Goal: Task Accomplishment & Management: Use online tool/utility

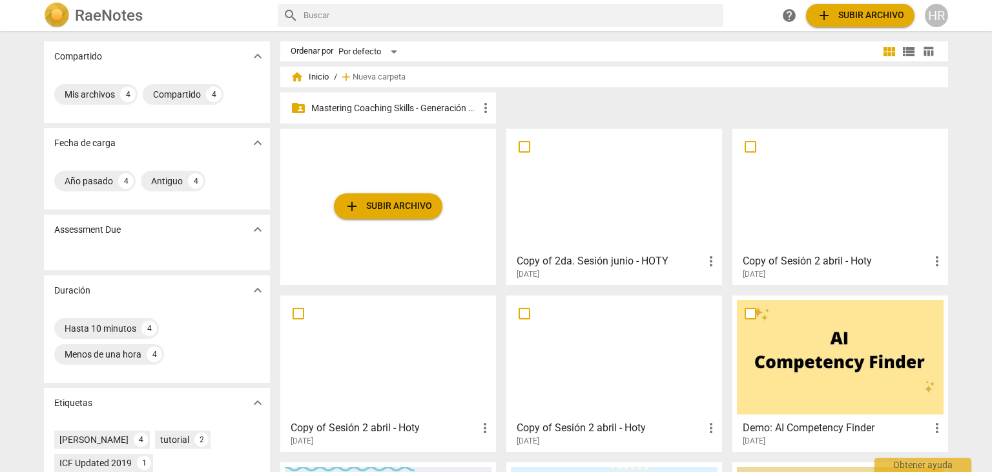
click at [391, 114] on p "Mastering Coaching Skills - Generación 31" at bounding box center [394, 108] width 167 height 14
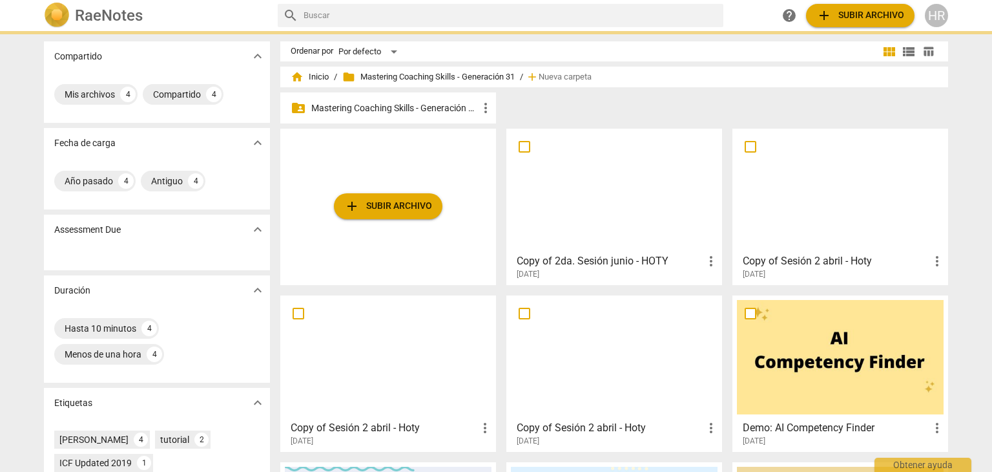
click at [391, 114] on p "Mastering Coaching Skills - Generación 31" at bounding box center [394, 108] width 167 height 14
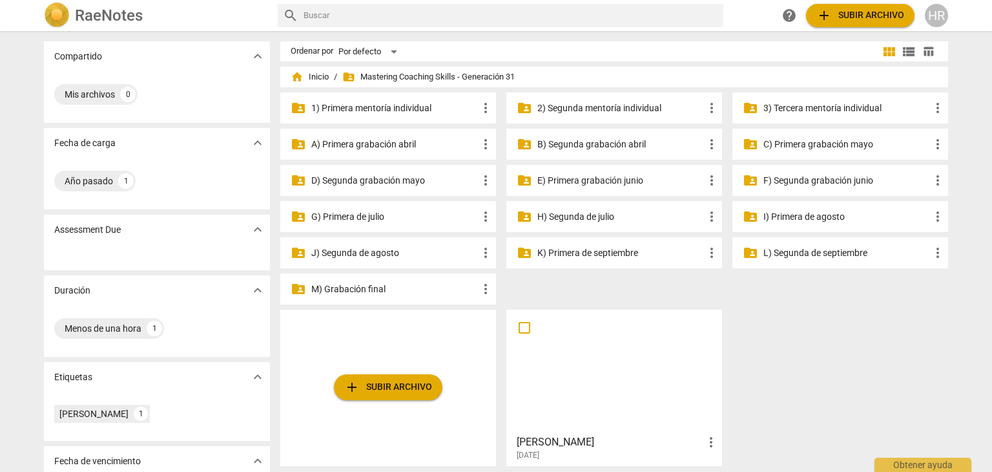
click at [820, 222] on p "I) Primera de agosto" at bounding box center [847, 217] width 167 height 14
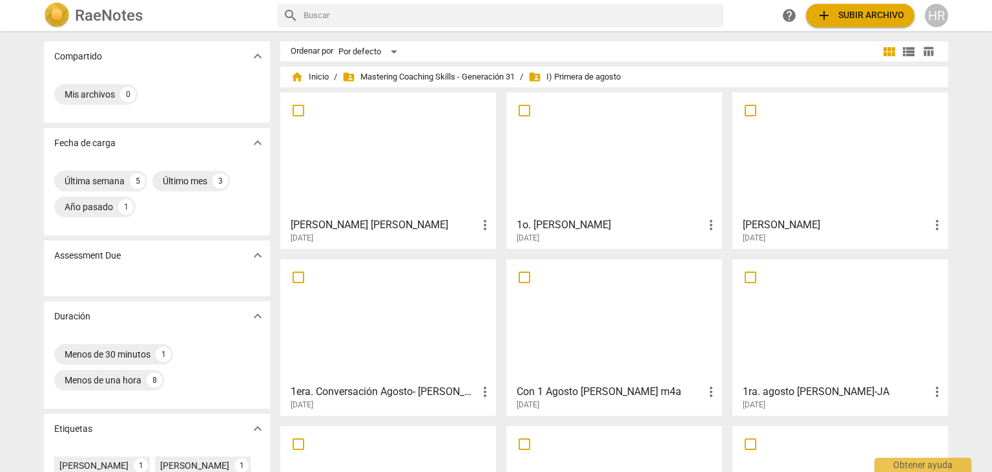
click at [848, 6] on button "add Subir archivo" at bounding box center [860, 15] width 109 height 23
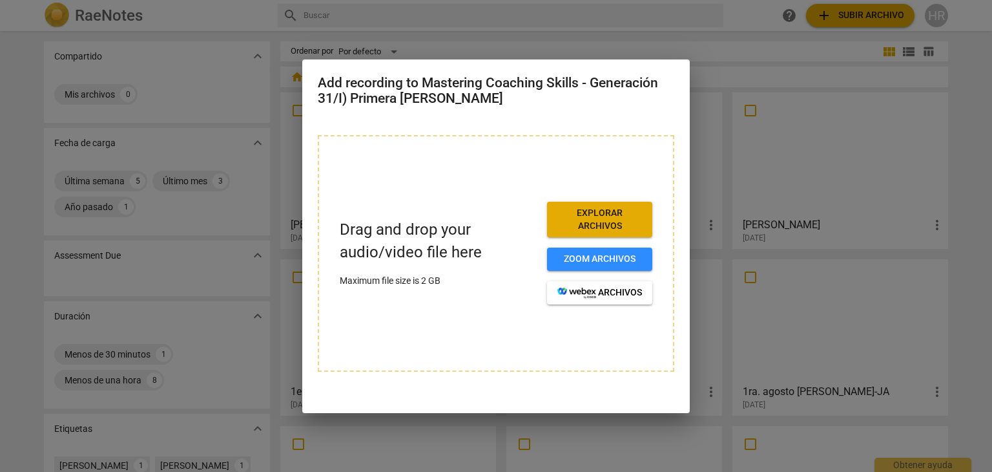
click at [587, 213] on span "Explorar archivos" at bounding box center [599, 219] width 85 height 25
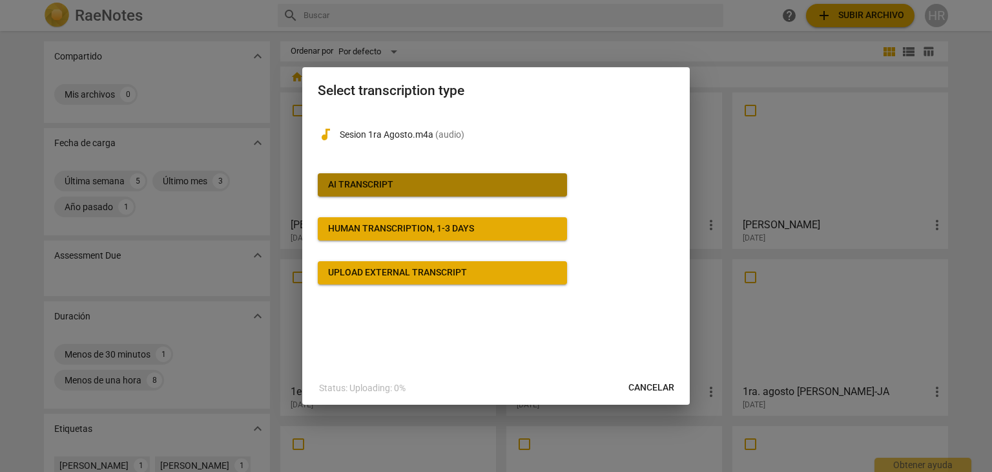
click at [510, 177] on button "AI Transcript" at bounding box center [442, 184] width 249 height 23
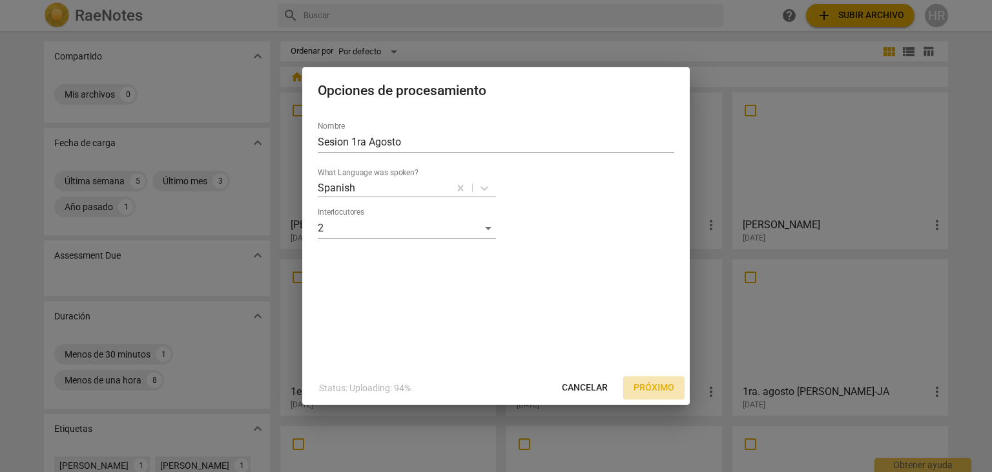
click at [658, 383] on span "Próximo" at bounding box center [654, 387] width 41 height 13
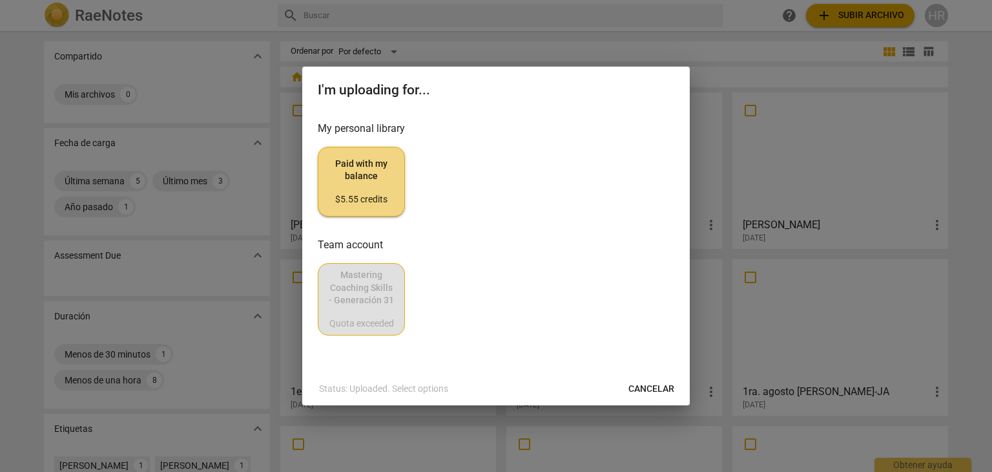
click at [371, 187] on span "Paid with my balance $5.55 credits" at bounding box center [361, 182] width 65 height 48
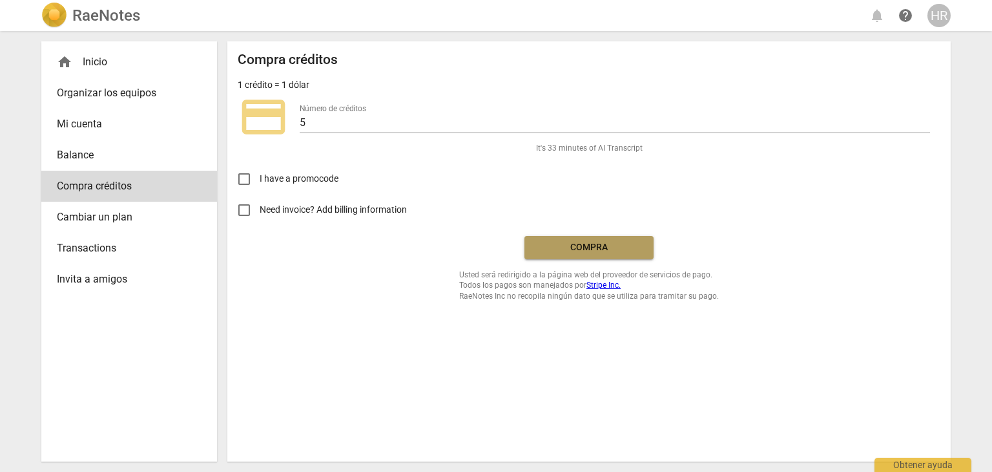
click at [581, 244] on span "Compra" at bounding box center [589, 247] width 109 height 13
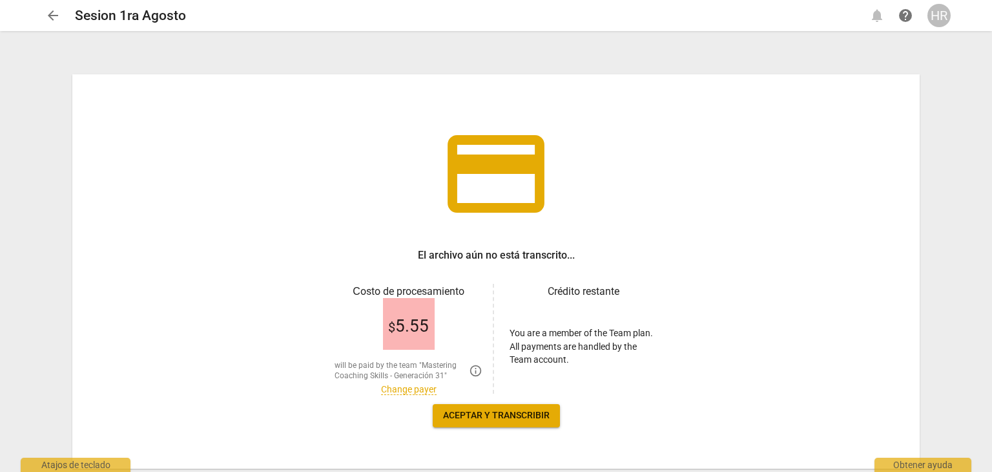
click at [514, 413] on span "Aceptar y transcribir" at bounding box center [496, 415] width 107 height 13
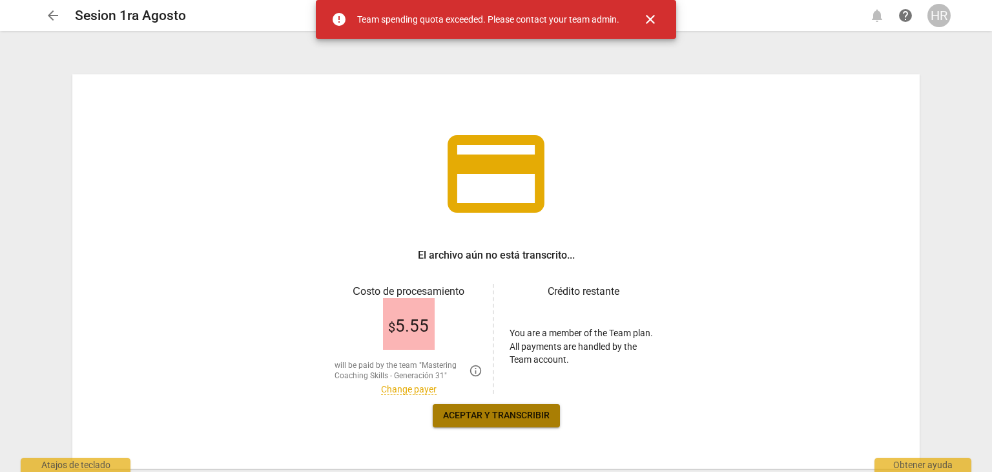
click at [514, 413] on span "Aceptar y transcribir" at bounding box center [496, 415] width 107 height 13
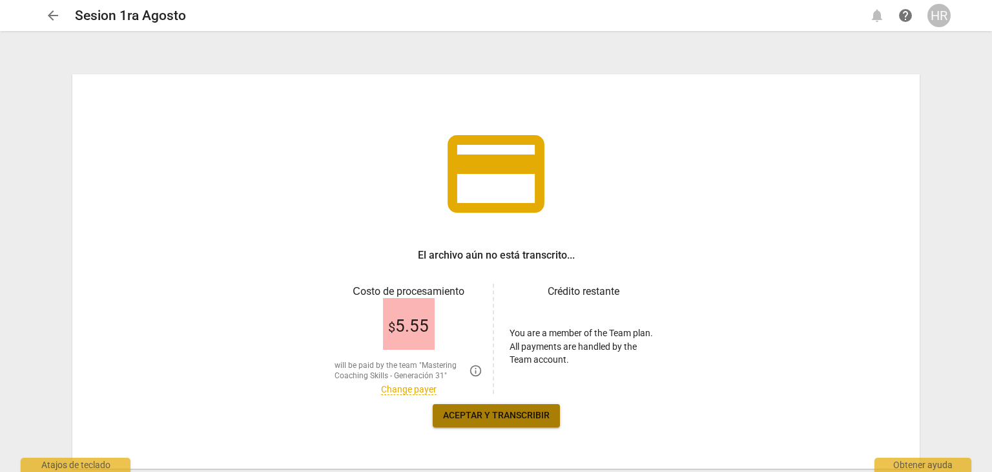
click at [500, 413] on span "Aceptar y transcribir" at bounding box center [496, 415] width 107 height 13
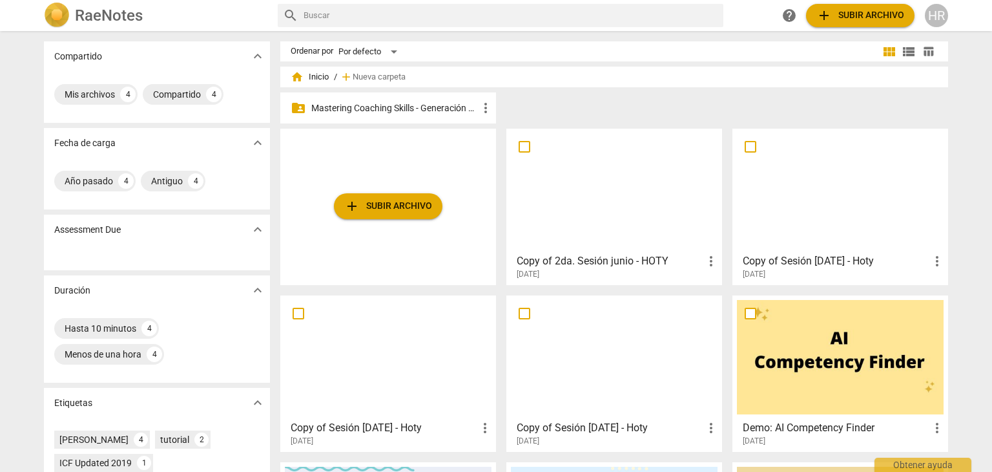
click at [396, 99] on div "folder_shared Mastering Coaching Skills - Generación 31 more_vert" at bounding box center [388, 107] width 216 height 31
click at [430, 107] on p "Mastering Coaching Skills - Generación 31" at bounding box center [394, 108] width 167 height 14
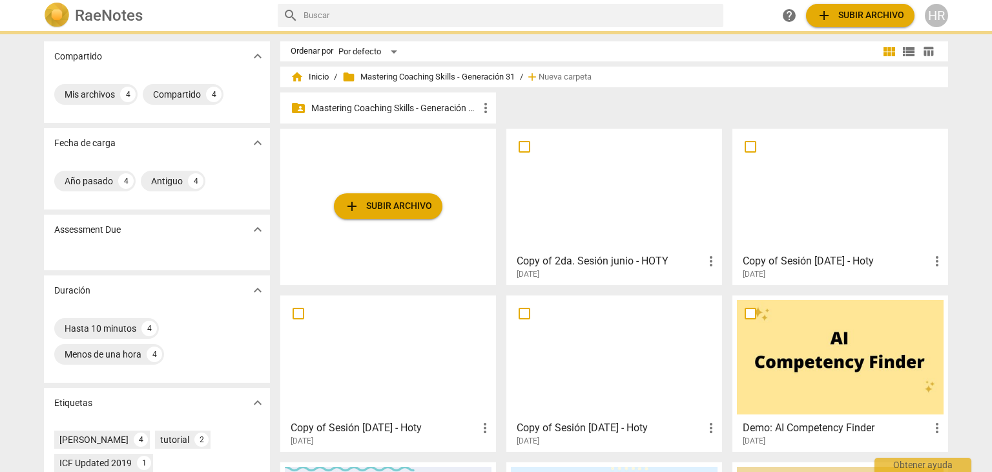
click at [430, 107] on p "Mastering Coaching Skills - Generación 31" at bounding box center [394, 108] width 167 height 14
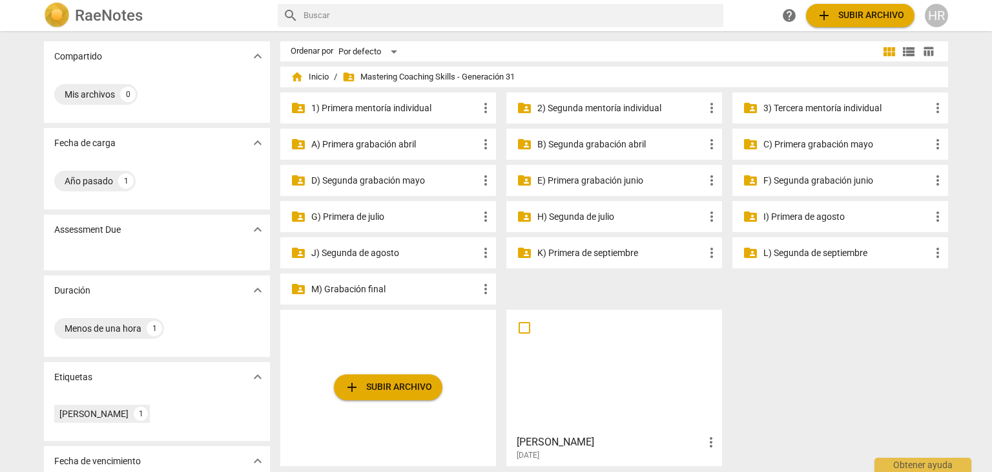
click at [782, 210] on p "I) Primera de agosto" at bounding box center [847, 217] width 167 height 14
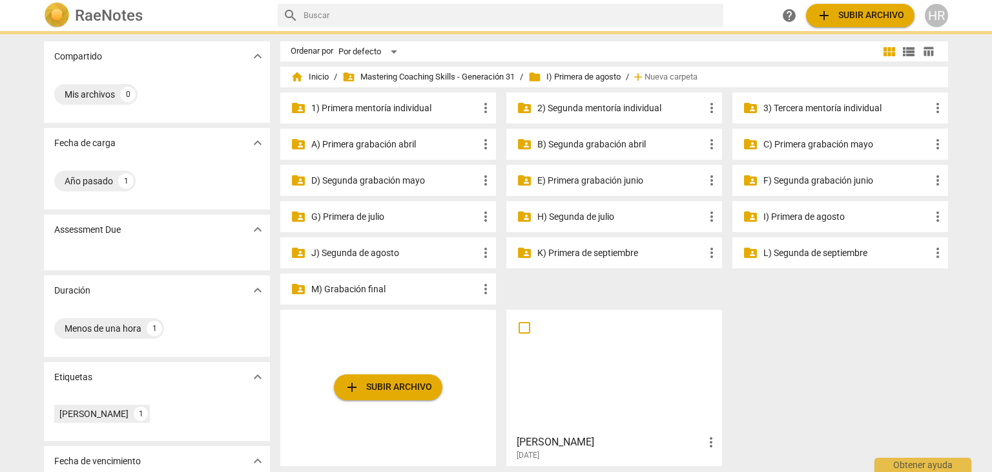
click at [782, 210] on p "I) Primera de agosto" at bounding box center [847, 217] width 167 height 14
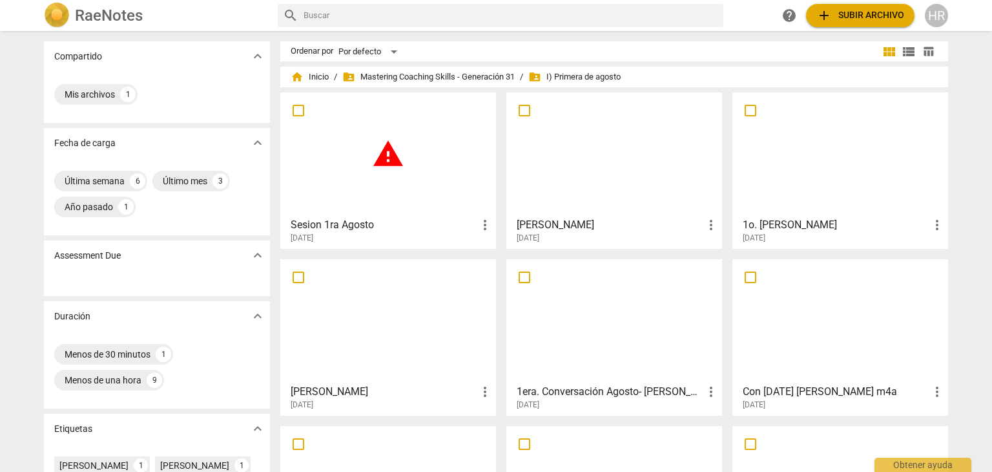
click at [479, 221] on span "more_vert" at bounding box center [485, 225] width 16 height 16
click at [499, 249] on li "Borrar" at bounding box center [499, 255] width 49 height 31
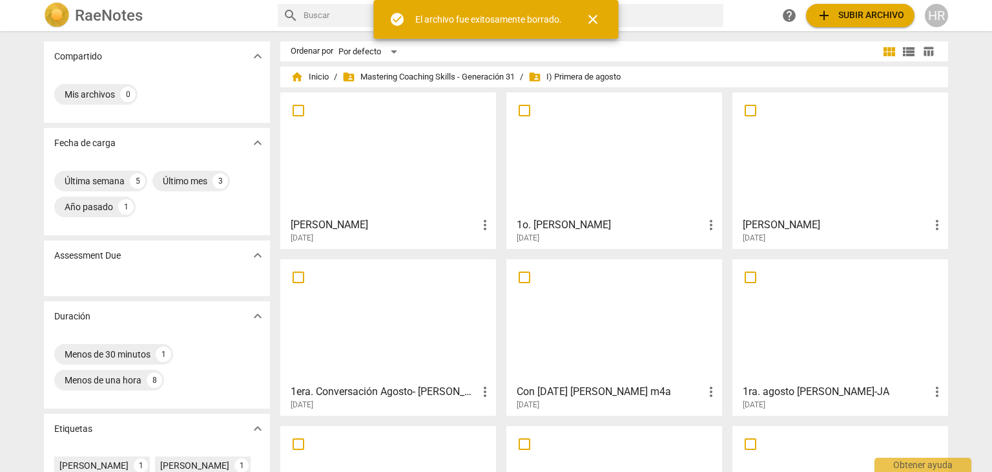
click at [858, 24] on button "add Subir archivo" at bounding box center [860, 15] width 109 height 23
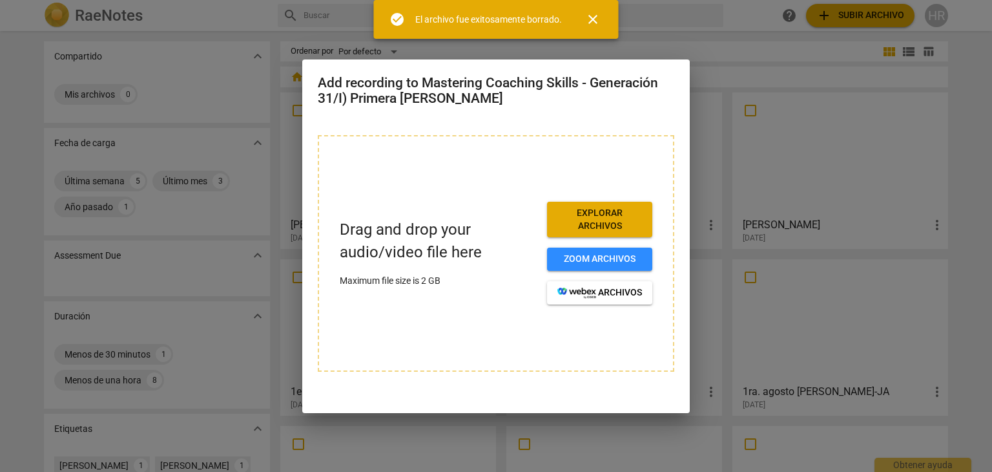
click at [621, 222] on span "Explorar archivos" at bounding box center [599, 219] width 85 height 25
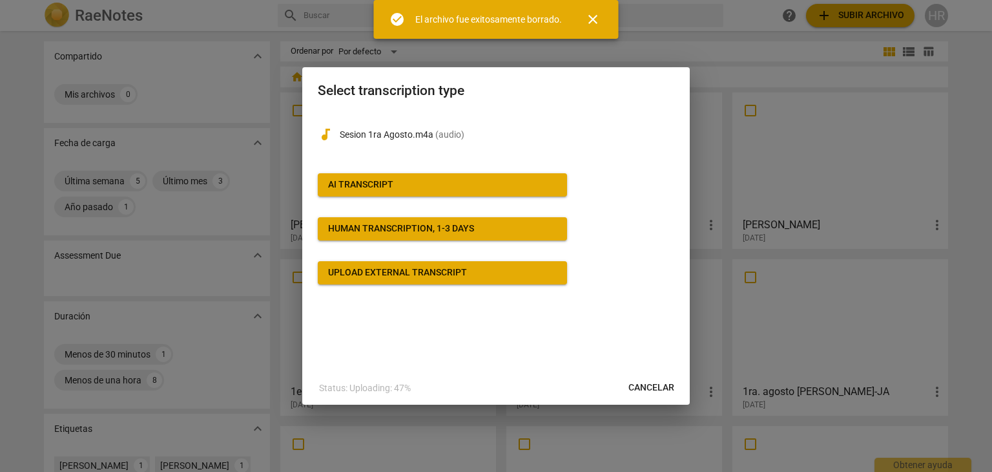
click at [513, 180] on span "AI Transcript" at bounding box center [442, 184] width 229 height 13
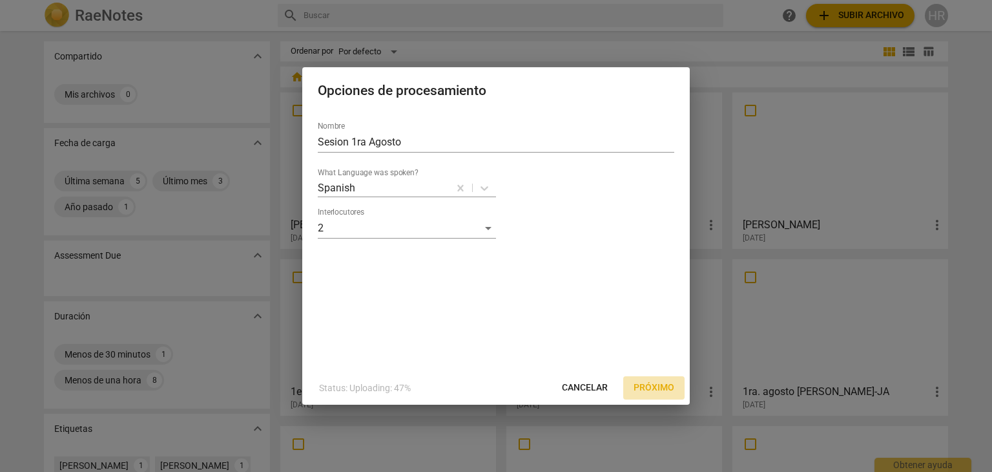
click at [654, 386] on span "Próximo" at bounding box center [654, 387] width 41 height 13
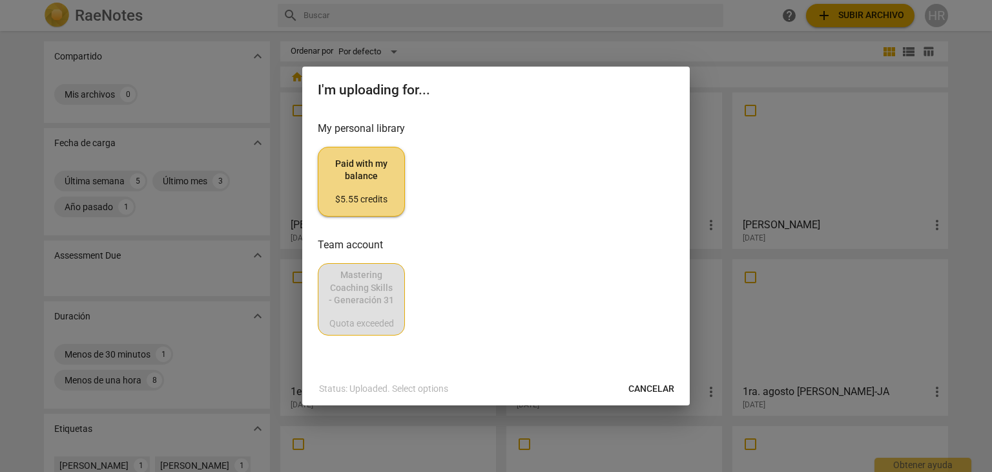
click at [380, 194] on div "$5.55 credits" at bounding box center [361, 199] width 65 height 13
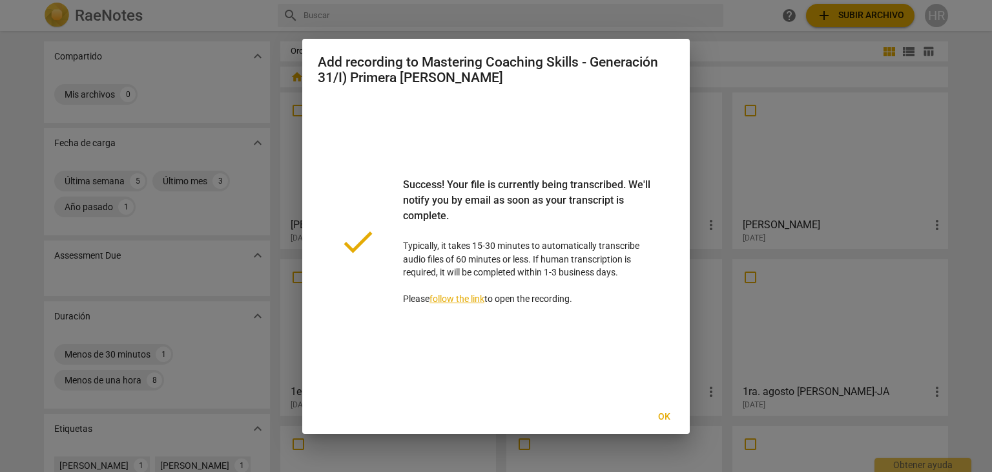
click at [668, 418] on span "Ok" at bounding box center [664, 416] width 21 height 13
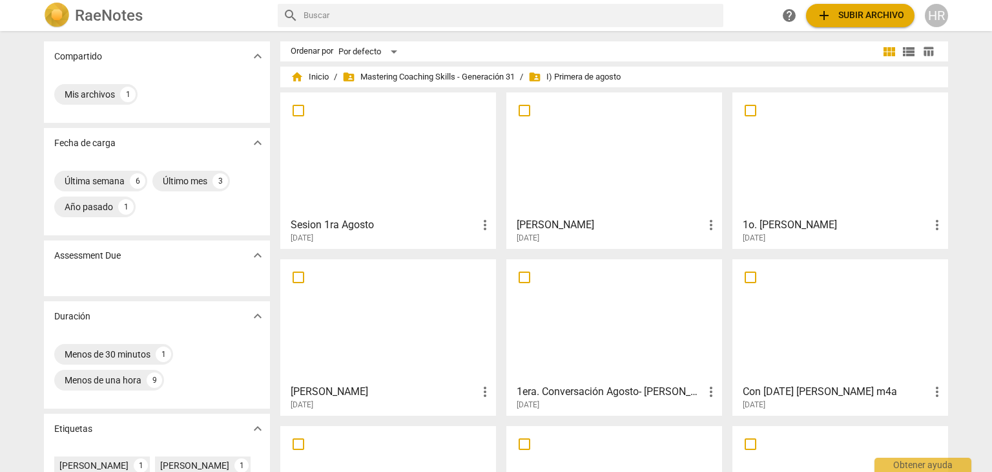
click at [482, 226] on span "more_vert" at bounding box center [485, 225] width 16 height 16
click at [351, 192] on div at bounding box center [496, 236] width 992 height 472
click at [354, 230] on h3 "Sesion 1ra Agosto" at bounding box center [384, 225] width 187 height 16
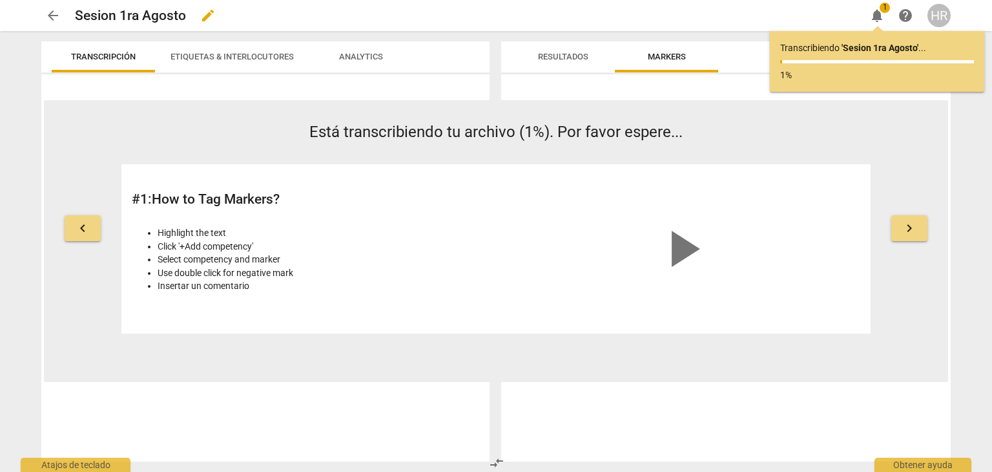
click at [154, 19] on h2 "Sesion 1ra Agosto" at bounding box center [130, 16] width 111 height 16
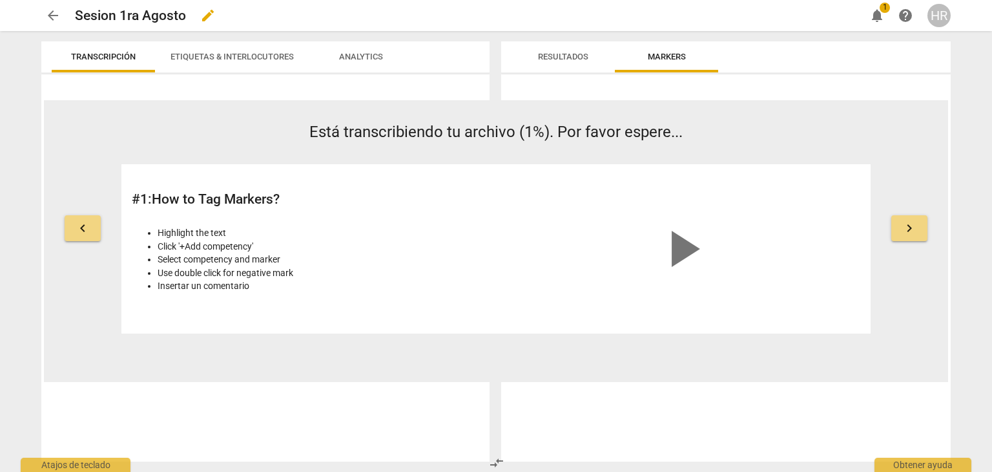
click at [180, 16] on h2 "Sesion 1ra Agosto" at bounding box center [130, 16] width 111 height 16
click at [183, 16] on h2 "Sesion 1ra Agosto" at bounding box center [130, 16] width 111 height 16
click at [213, 17] on span "edit" at bounding box center [208, 16] width 16 height 16
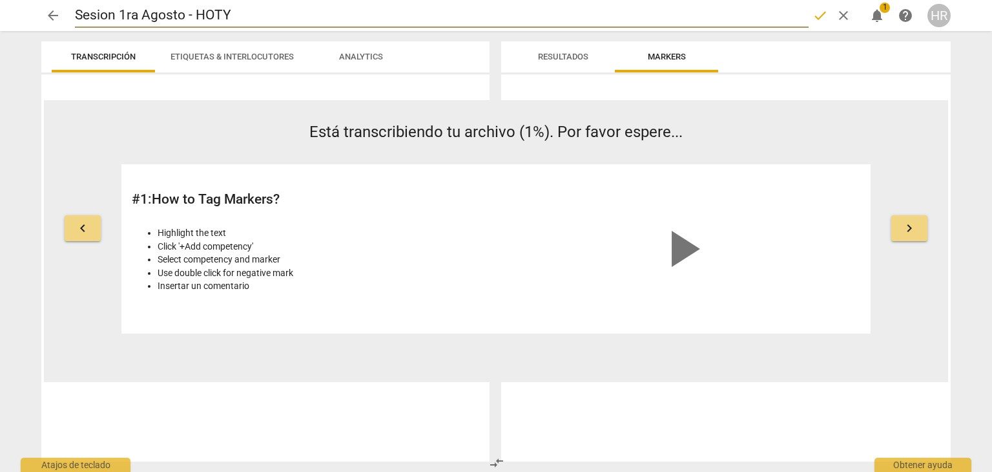
type input "Sesion 1ra Agosto - HOTY"
click at [826, 8] on span "done" at bounding box center [821, 16] width 16 height 16
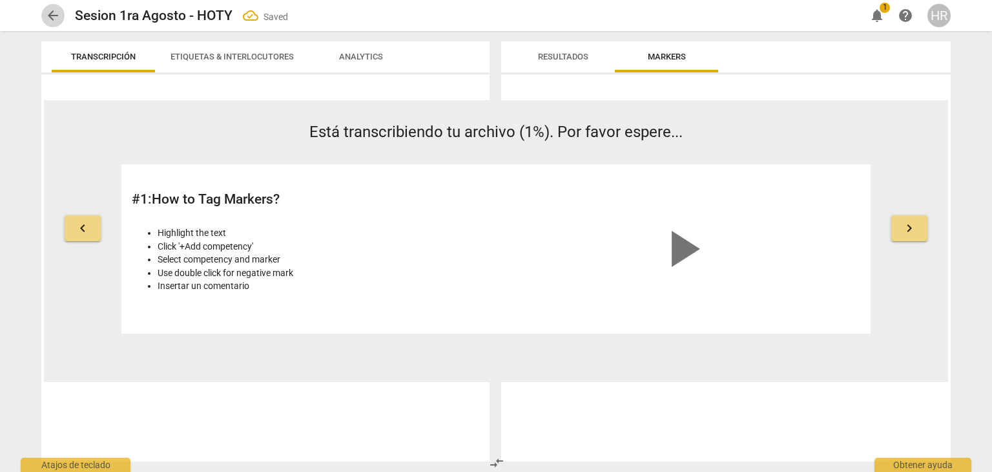
click at [48, 21] on span "arrow_back" at bounding box center [53, 16] width 16 height 16
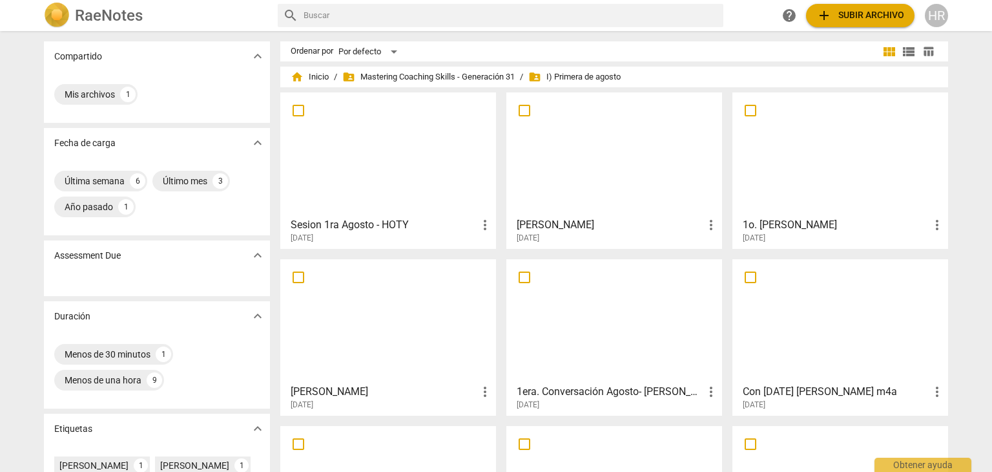
click at [353, 147] on div at bounding box center [388, 154] width 207 height 114
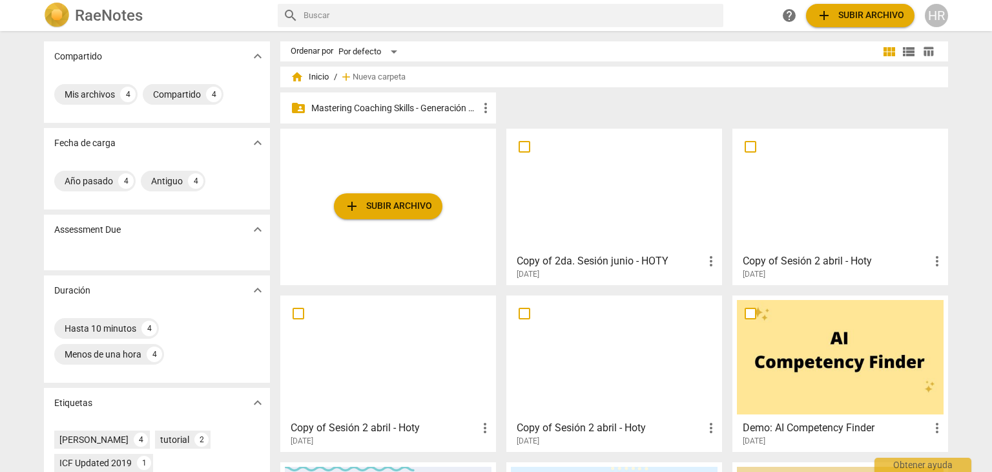
click at [408, 109] on p "Mastering Coaching Skills - Generación 31" at bounding box center [394, 108] width 167 height 14
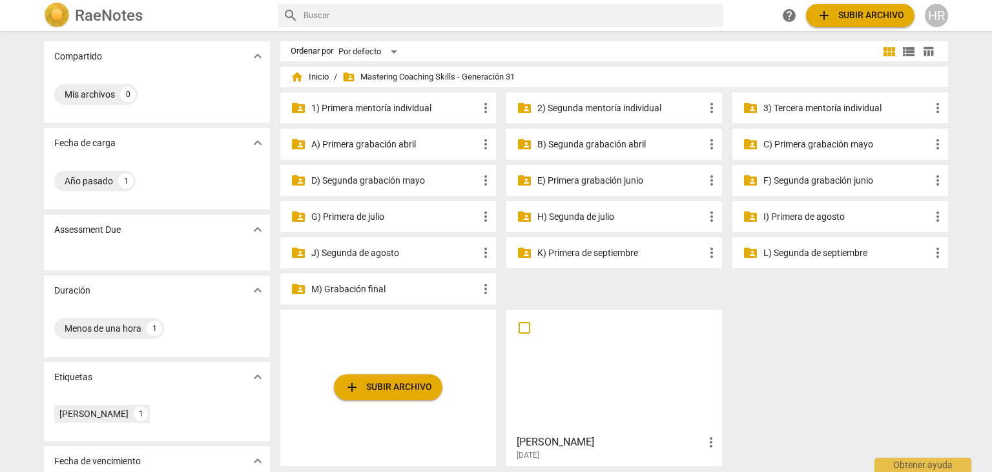
click at [819, 107] on p "3) Tercera mentoría individual" at bounding box center [847, 108] width 167 height 14
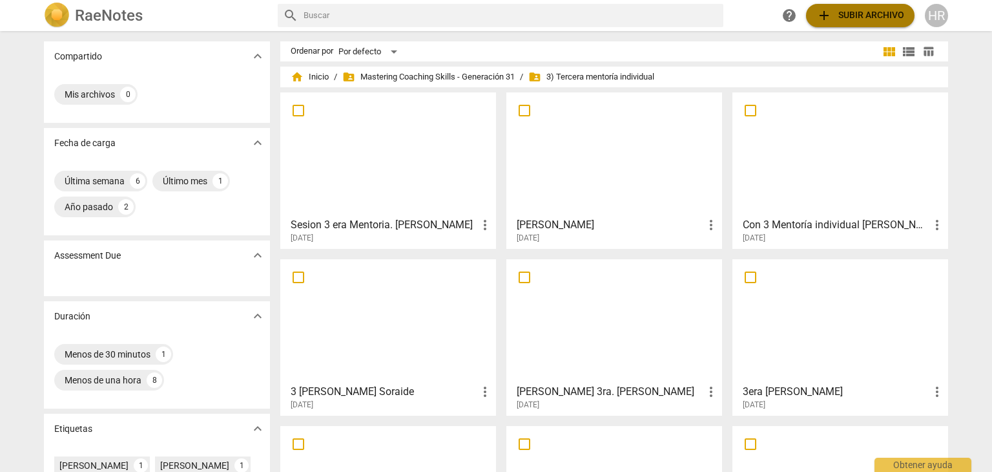
click at [853, 14] on span "add Subir archivo" at bounding box center [861, 16] width 88 height 16
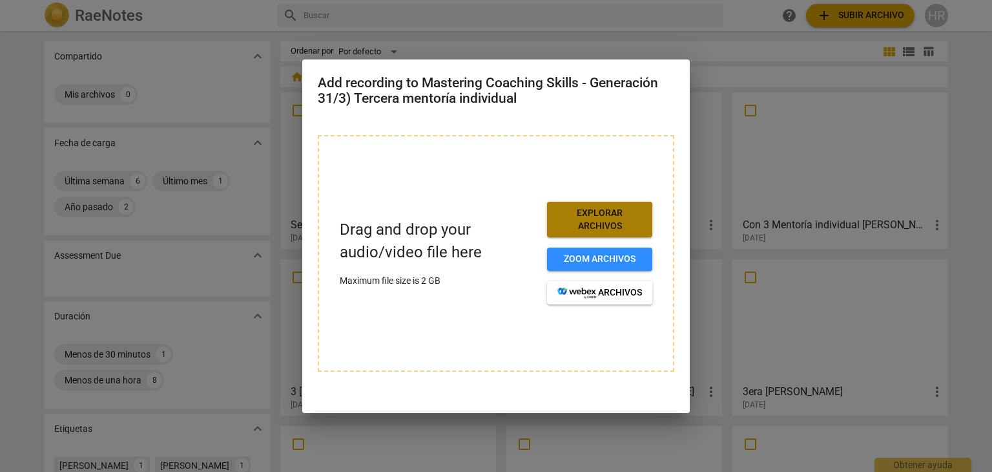
click at [606, 215] on span "Explorar archivos" at bounding box center [599, 219] width 85 height 25
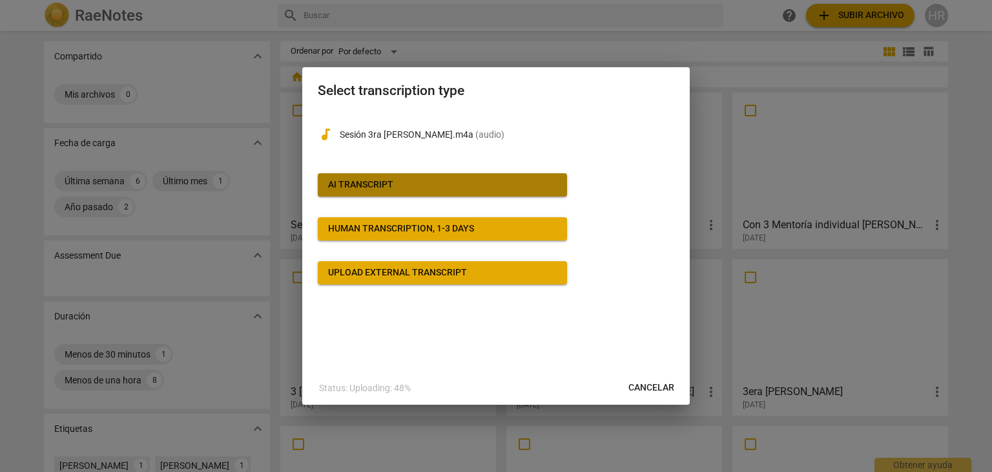
click at [395, 189] on span "AI Transcript" at bounding box center [442, 184] width 229 height 13
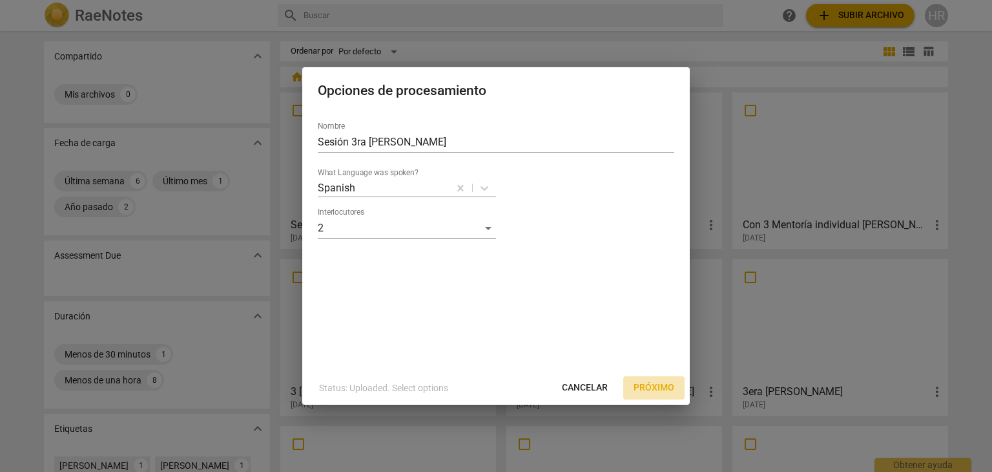
click at [649, 386] on span "Próximo" at bounding box center [654, 387] width 41 height 13
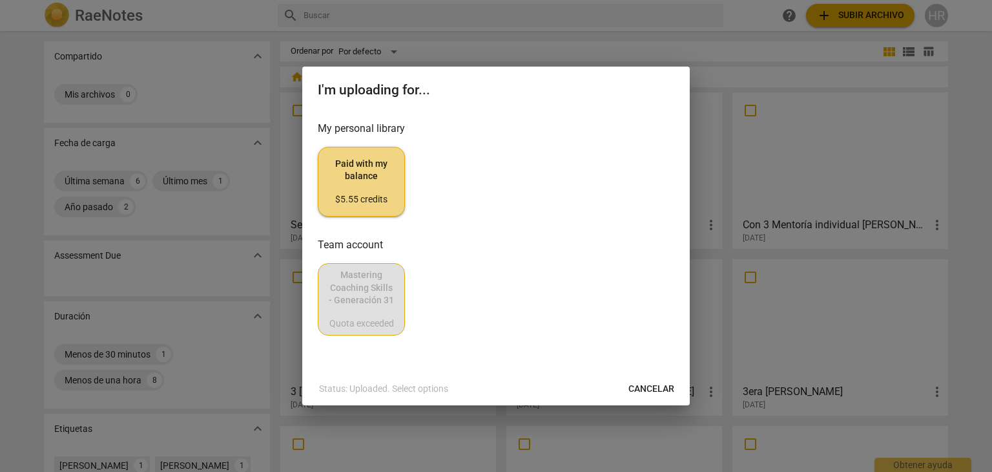
click at [354, 182] on span "Paid with my balance $5.55 credits" at bounding box center [361, 182] width 65 height 48
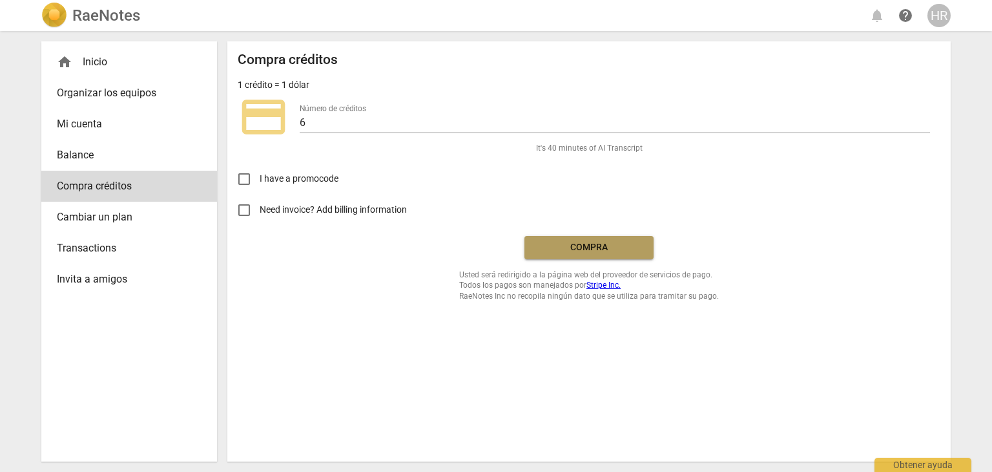
click at [589, 242] on span "Compra" at bounding box center [589, 247] width 109 height 13
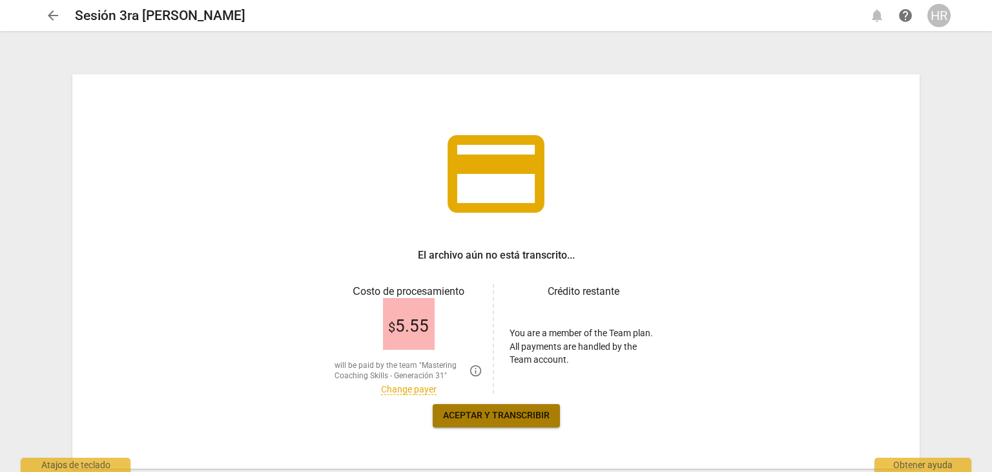
click at [496, 417] on span "Aceptar y transcribir" at bounding box center [496, 415] width 107 height 13
click at [52, 15] on span "arrow_back" at bounding box center [53, 16] width 16 height 16
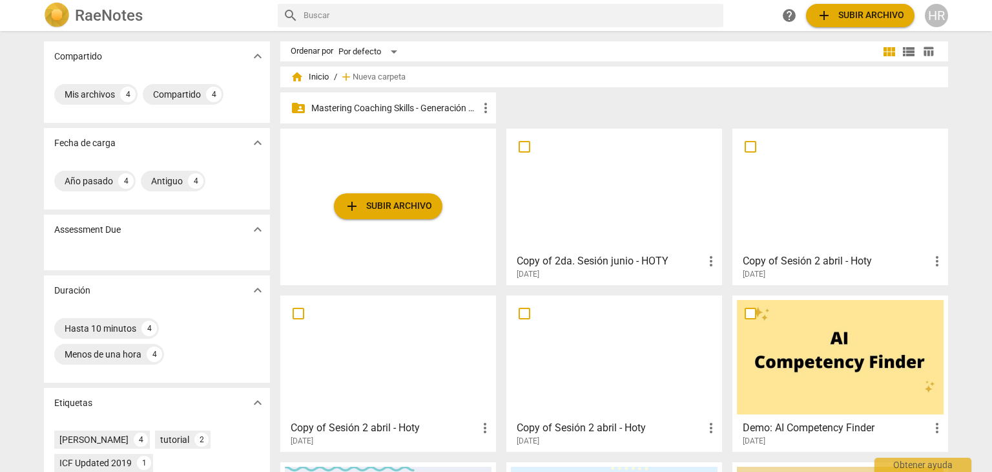
click at [388, 105] on p "Mastering Coaching Skills - Generación 31" at bounding box center [394, 108] width 167 height 14
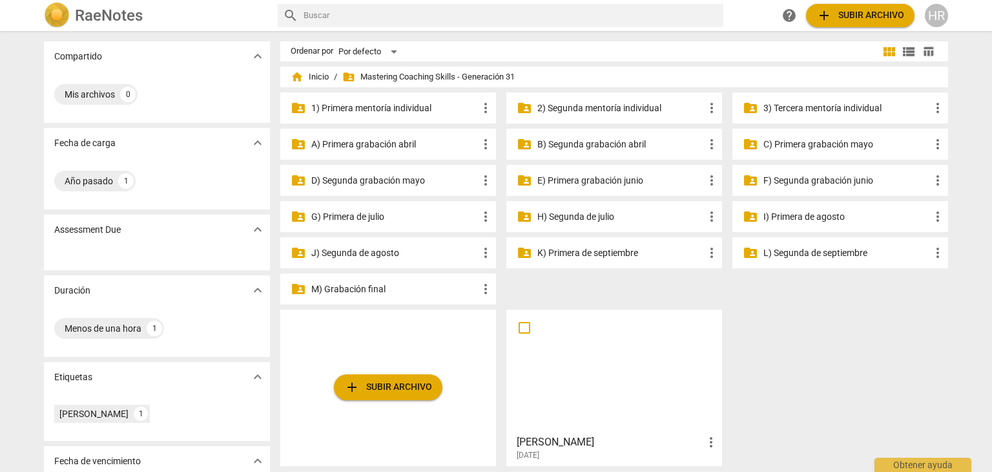
click at [811, 111] on p "3) Tercera mentoría individual" at bounding box center [847, 108] width 167 height 14
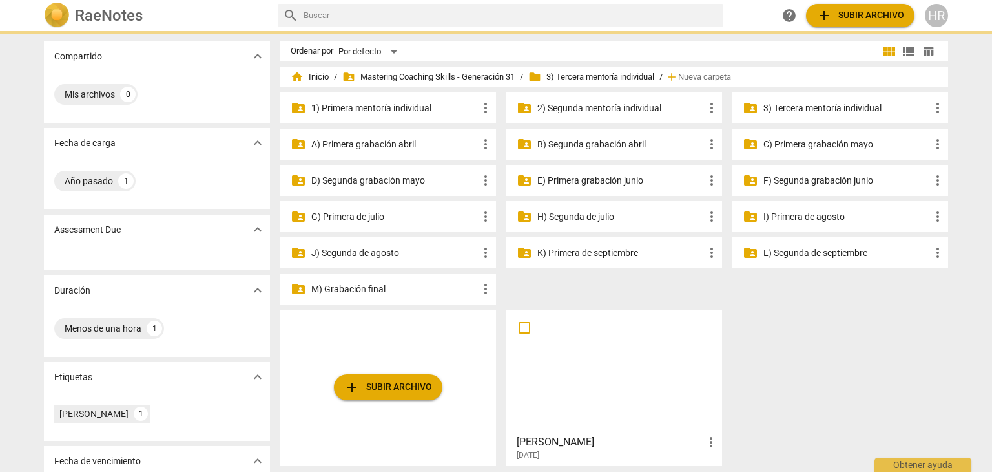
click at [811, 111] on p "3) Tercera mentoría individual" at bounding box center [847, 108] width 167 height 14
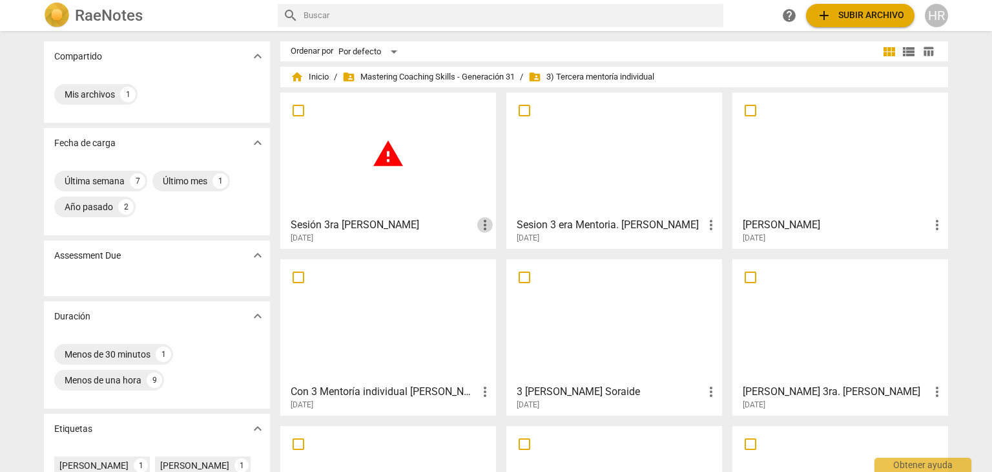
click at [481, 223] on span "more_vert" at bounding box center [485, 225] width 16 height 16
click at [506, 255] on li "Borrar" at bounding box center [499, 255] width 49 height 31
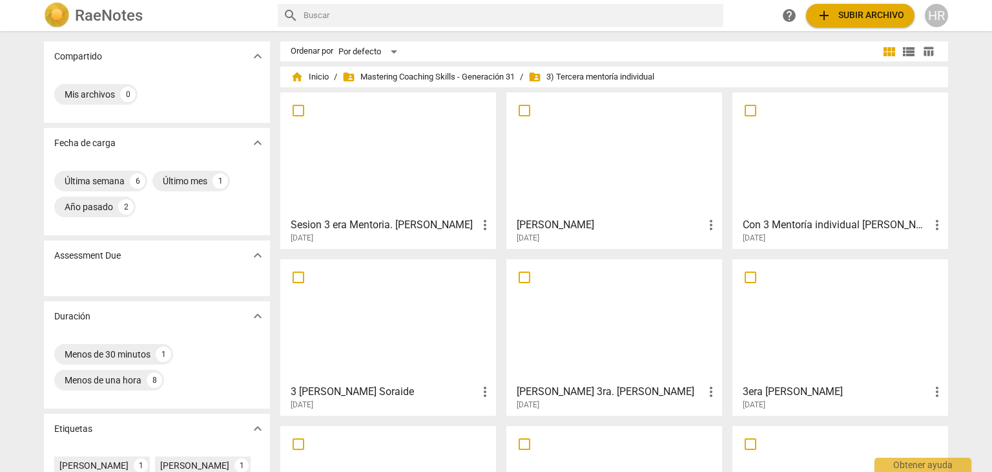
click at [866, 20] on span "add Subir archivo" at bounding box center [861, 16] width 88 height 16
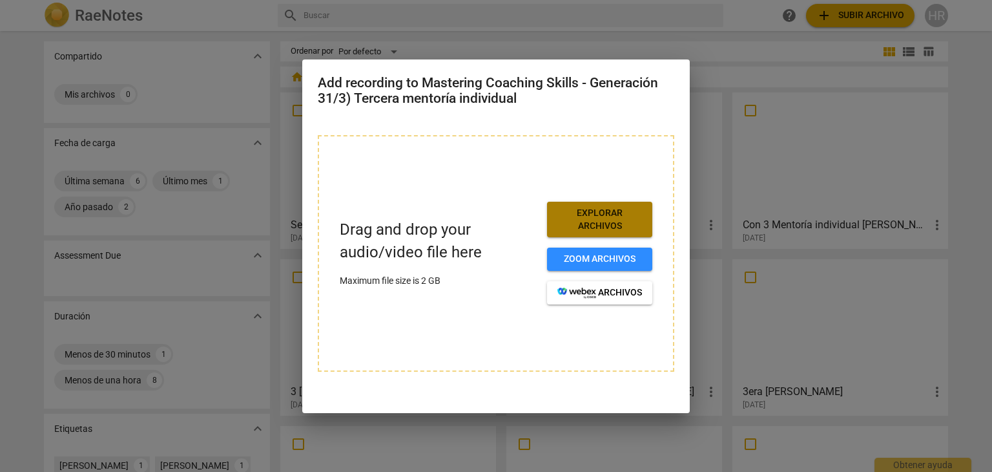
click at [592, 229] on span "Explorar archivos" at bounding box center [599, 219] width 85 height 25
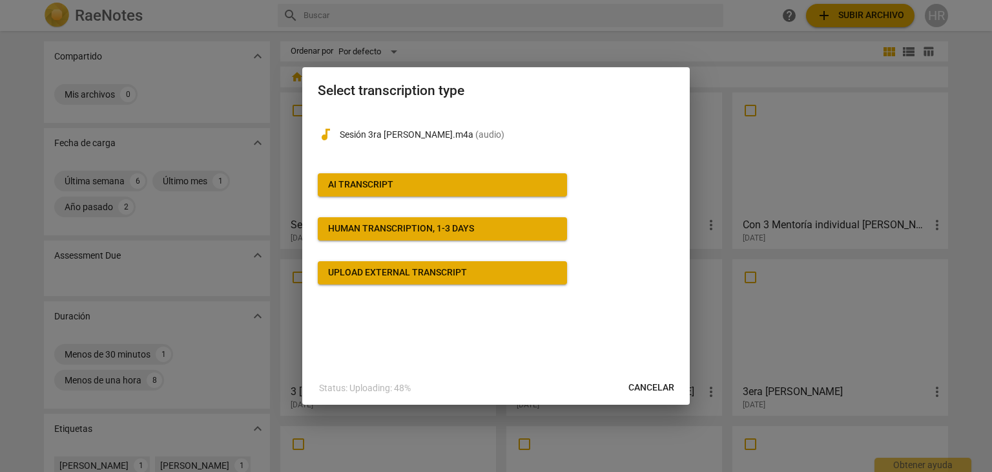
click at [405, 183] on span "AI Transcript" at bounding box center [442, 184] width 229 height 13
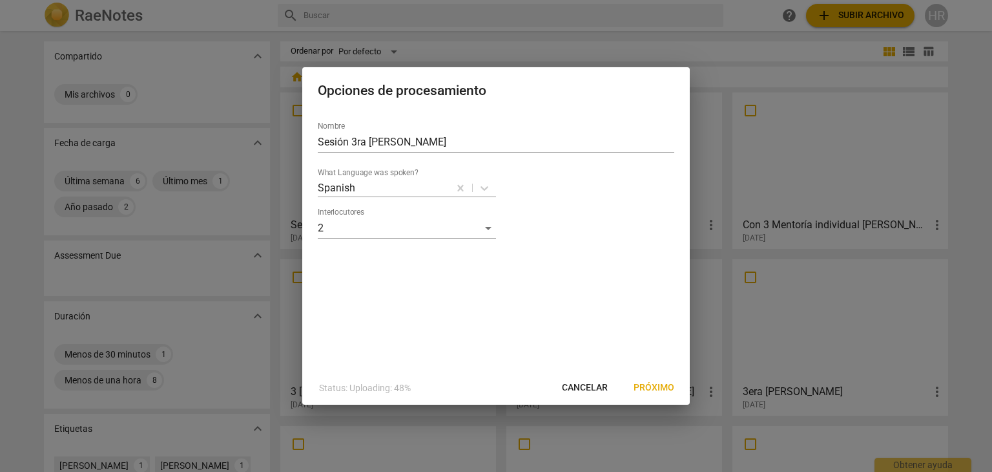
click at [405, 183] on div at bounding box center [402, 187] width 91 height 15
click at [658, 386] on span "Próximo" at bounding box center [654, 387] width 41 height 13
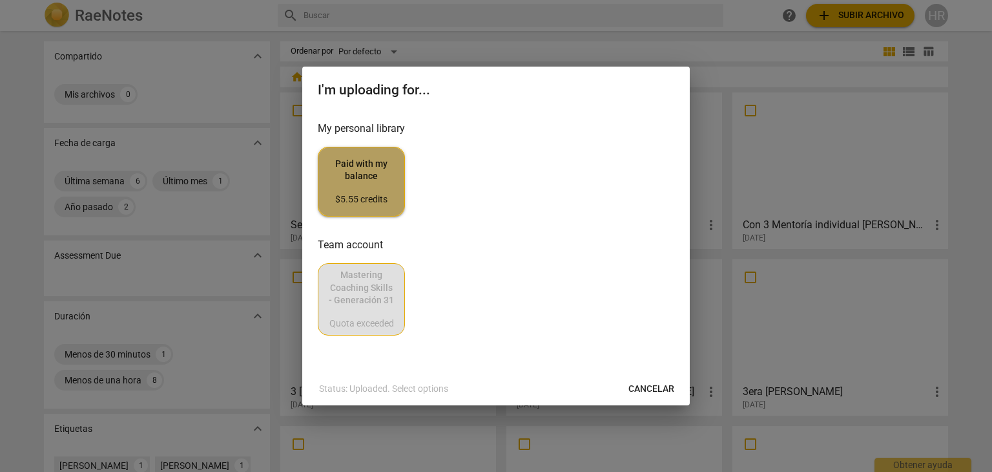
click at [380, 189] on span "Paid with my balance $5.55 credits" at bounding box center [361, 182] width 65 height 48
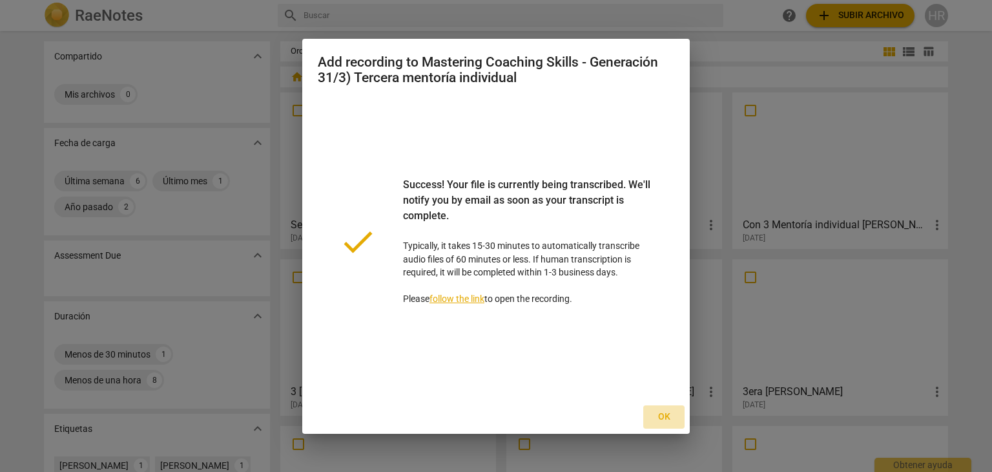
click at [664, 417] on span "Ok" at bounding box center [664, 416] width 21 height 13
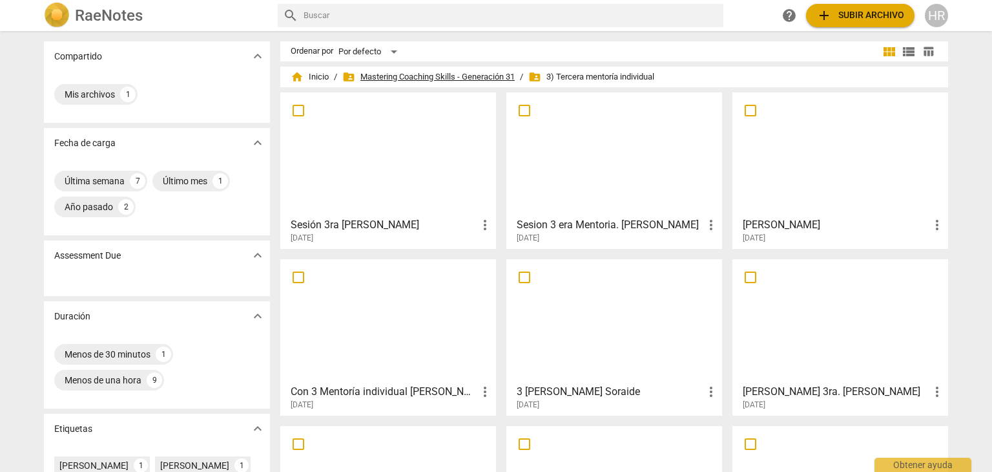
click at [415, 75] on span "folder_shared Mastering Coaching Skills - Generación 31" at bounding box center [428, 76] width 172 height 13
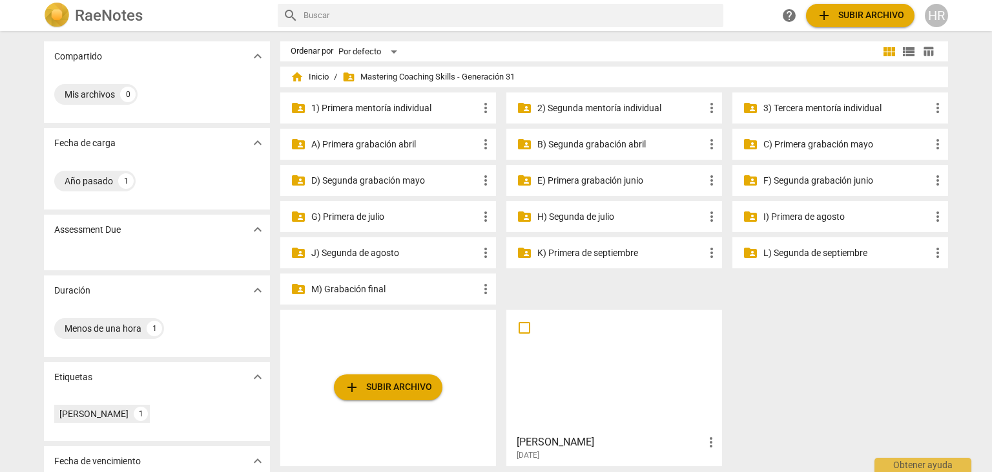
click at [804, 216] on p "I) Primera de agosto" at bounding box center [847, 217] width 167 height 14
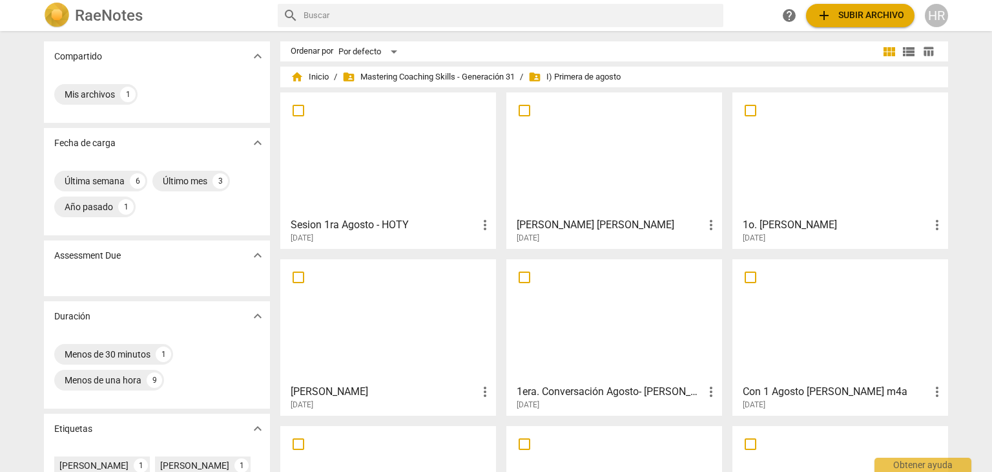
click at [428, 218] on h3 "Sesion 1ra Agosto - HOTY" at bounding box center [384, 225] width 187 height 16
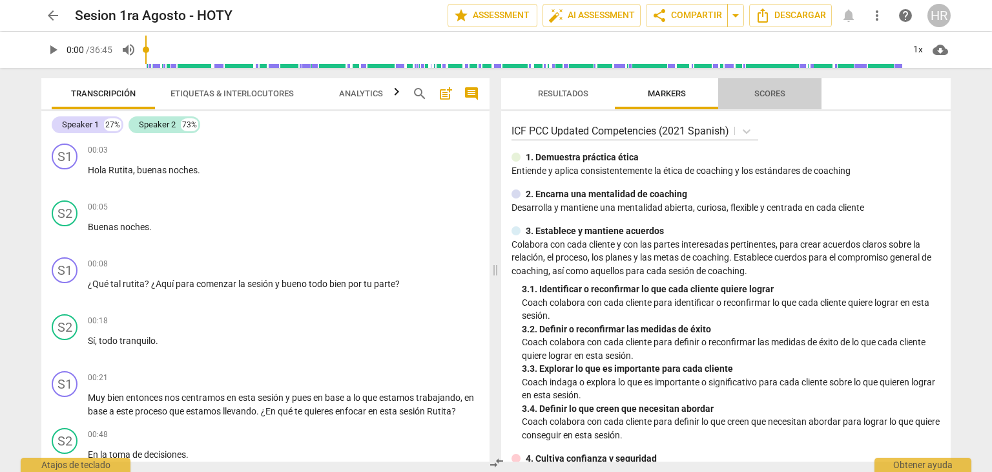
click at [775, 94] on span "Scores" at bounding box center [769, 93] width 31 height 10
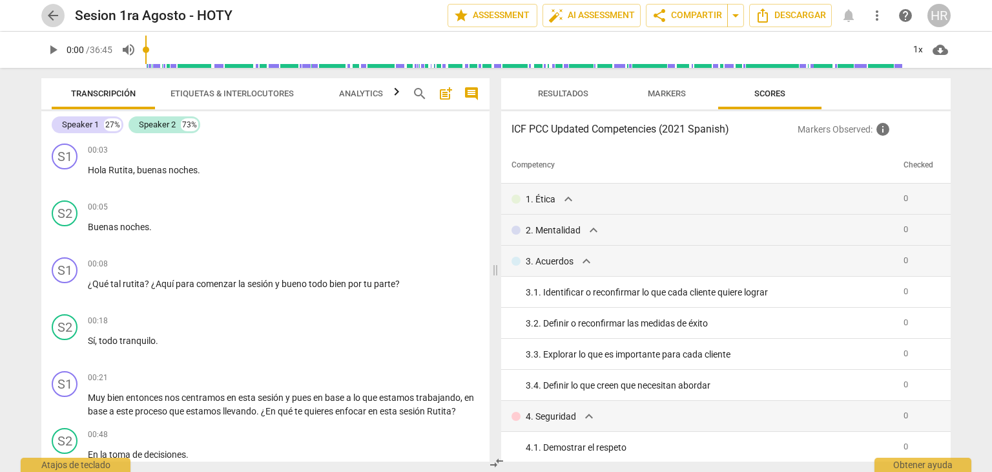
click at [59, 14] on span "arrow_back" at bounding box center [53, 16] width 16 height 16
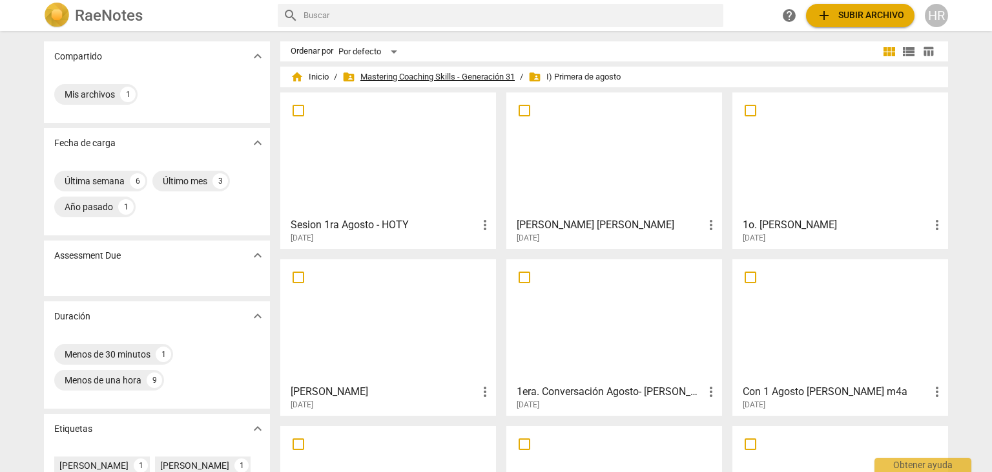
click at [429, 73] on span "folder_shared Mastering Coaching Skills - Generación 31" at bounding box center [428, 76] width 172 height 13
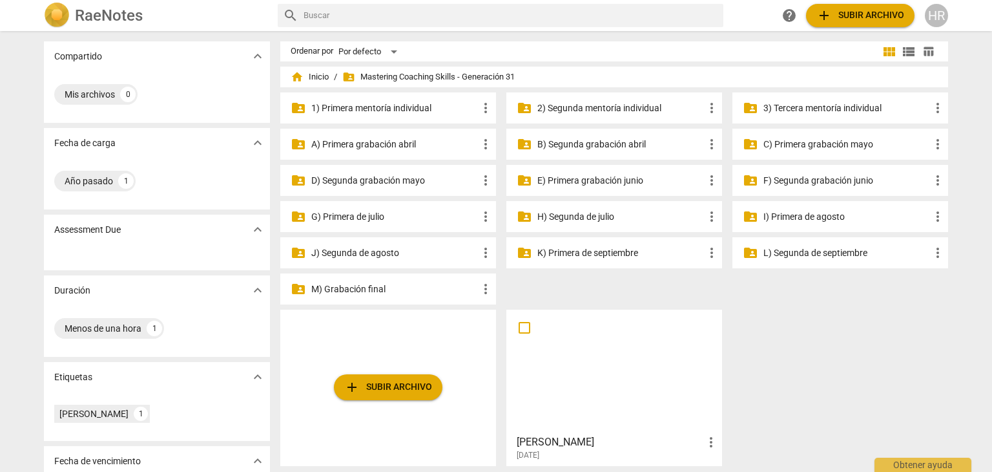
click at [803, 110] on p "3) Tercera mentoría individual" at bounding box center [847, 108] width 167 height 14
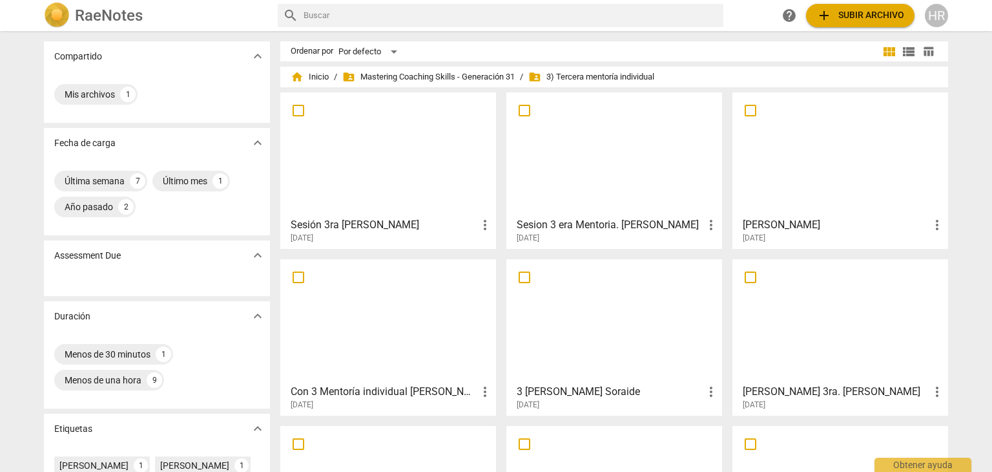
click at [459, 200] on div at bounding box center [388, 154] width 207 height 114
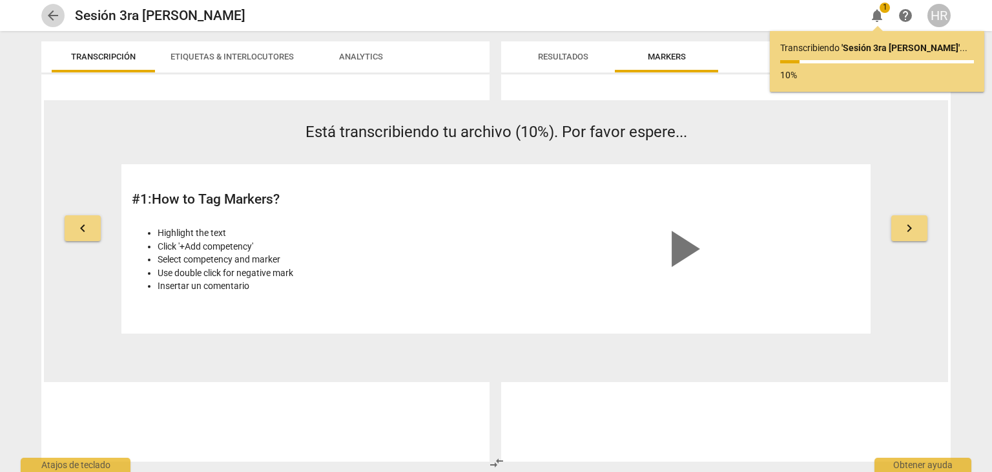
click at [52, 14] on span "arrow_back" at bounding box center [53, 16] width 16 height 16
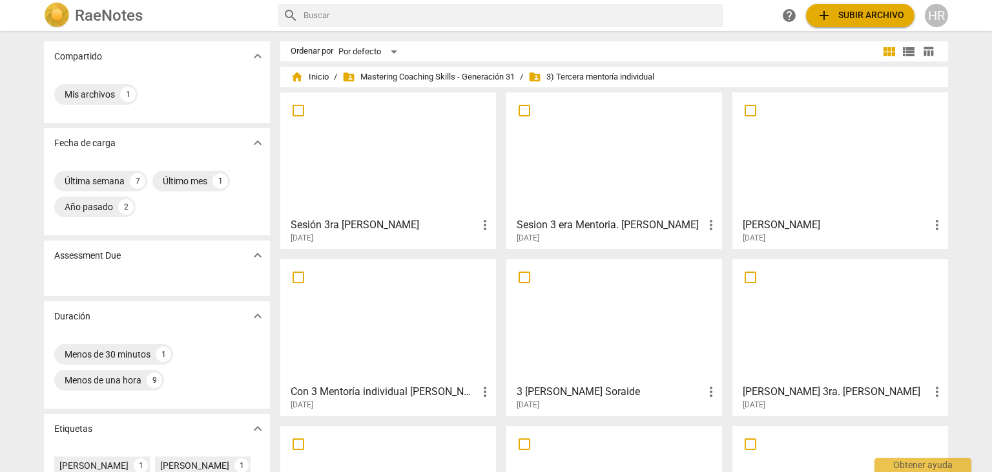
click at [350, 187] on div at bounding box center [388, 154] width 207 height 114
click at [438, 183] on div at bounding box center [388, 154] width 207 height 114
